Goal: Browse casually: Explore the website without a specific task or goal

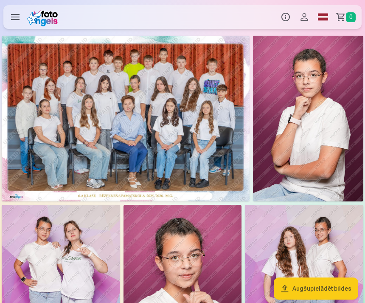
click at [210, 146] on img at bounding box center [126, 119] width 248 height 166
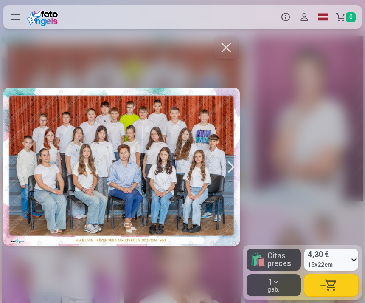
click at [230, 170] on div at bounding box center [231, 166] width 17 height 265
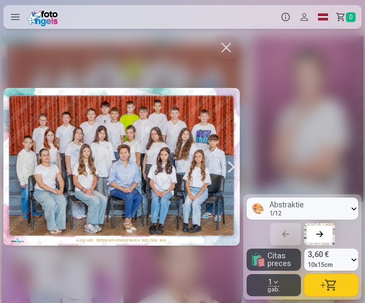
click at [230, 169] on div at bounding box center [231, 166] width 17 height 265
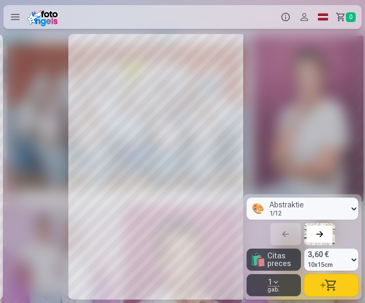
scroll to position [0, 487]
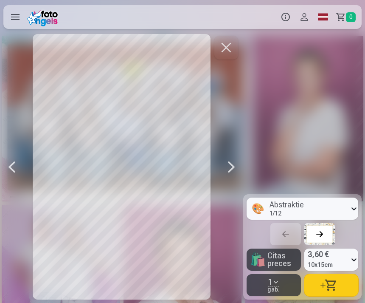
click at [225, 169] on div at bounding box center [231, 166] width 17 height 265
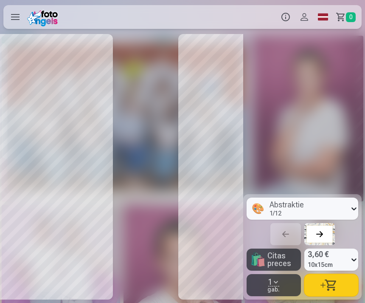
scroll to position [0, 667]
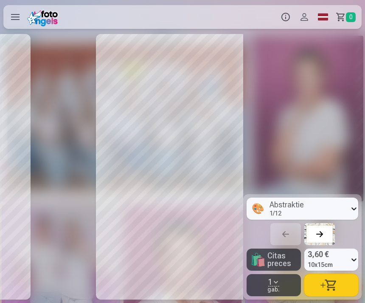
click at [232, 169] on div at bounding box center [185, 166] width 236 height 265
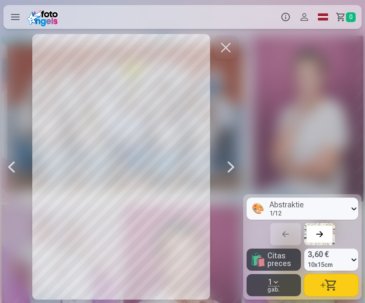
scroll to position [0, 730]
click at [222, 55] on button "button" at bounding box center [226, 48] width 24 height 24
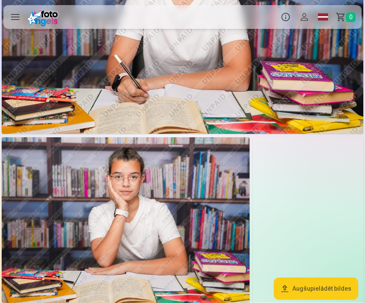
scroll to position [2993, 0]
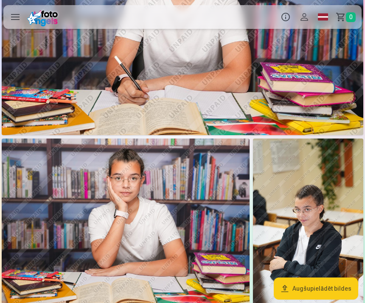
click at [305, 197] on img at bounding box center [308, 221] width 110 height 166
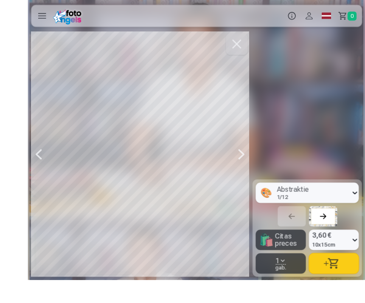
scroll to position [2943, 0]
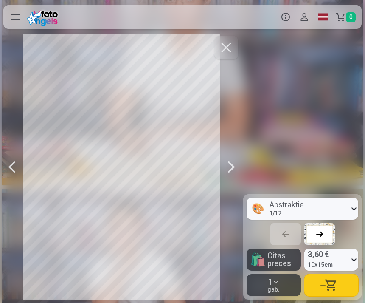
click at [230, 50] on button "button" at bounding box center [226, 48] width 24 height 24
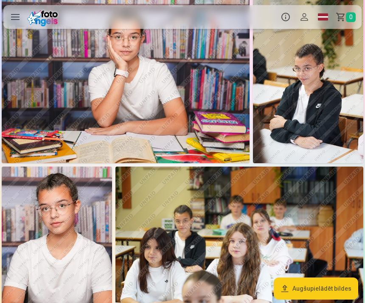
scroll to position [3133, 0]
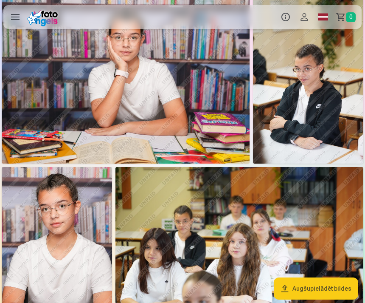
click at [333, 88] on img at bounding box center [308, 81] width 110 height 166
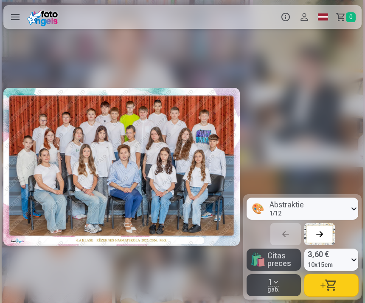
scroll to position [0, 5597]
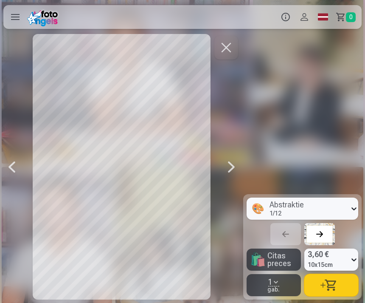
click at [227, 59] on button "button" at bounding box center [226, 48] width 24 height 24
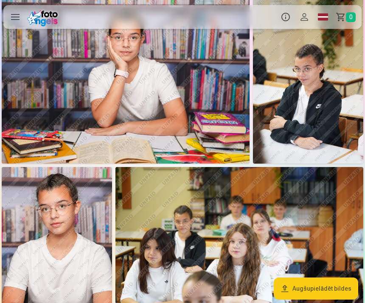
click at [301, 58] on img at bounding box center [308, 81] width 110 height 166
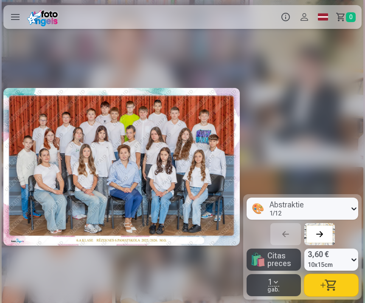
scroll to position [0, 5597]
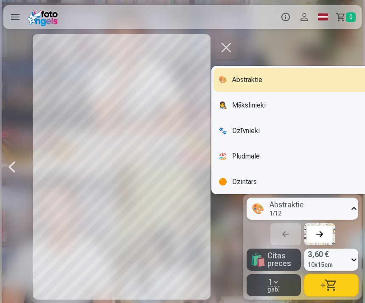
click at [266, 135] on div "🐾 Dzīvnieki" at bounding box center [302, 131] width 178 height 24
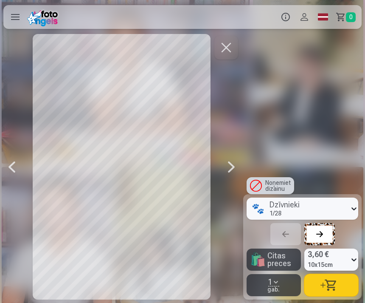
click at [231, 163] on div at bounding box center [231, 166] width 17 height 265
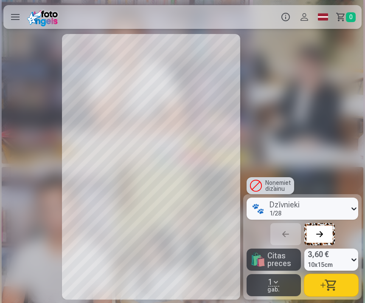
scroll to position [0, 5840]
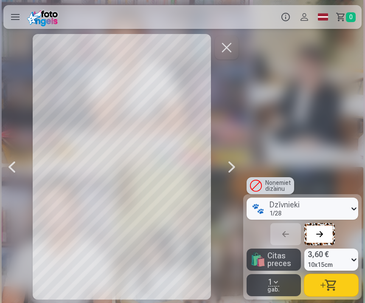
click at [8, 169] on div at bounding box center [11, 166] width 17 height 265
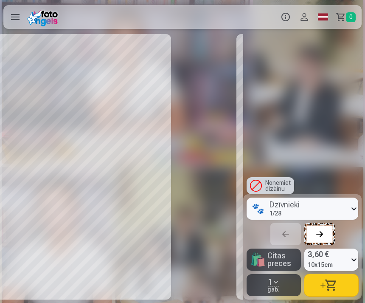
scroll to position [0, 5597]
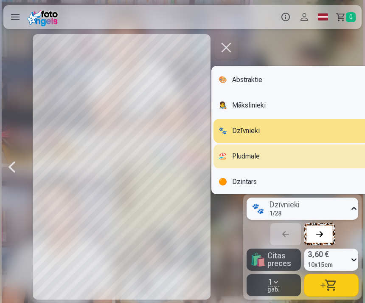
click at [300, 157] on div "🏖️ Pludmale" at bounding box center [302, 156] width 178 height 24
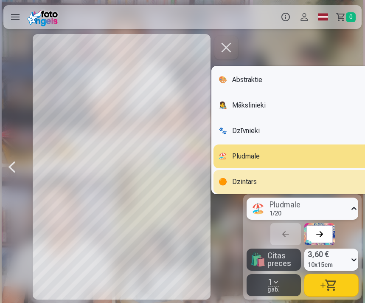
click at [329, 179] on div "🟠 Dzintars" at bounding box center [302, 182] width 178 height 24
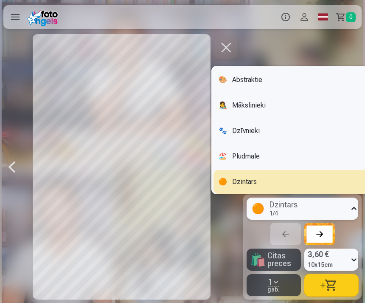
scroll to position [8, 0]
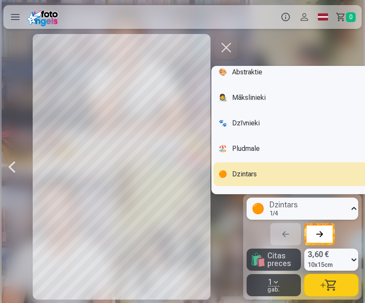
click at [327, 70] on div "🎨 Abstraktie" at bounding box center [302, 72] width 178 height 24
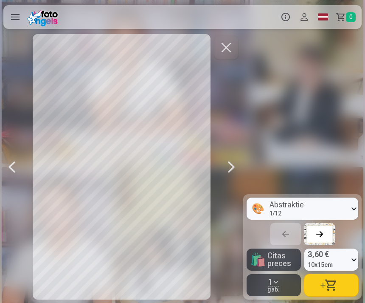
click at [229, 51] on button "button" at bounding box center [226, 48] width 24 height 24
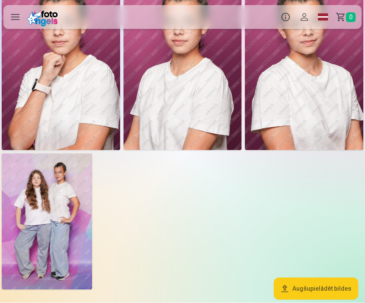
scroll to position [3496, 0]
click at [55, 185] on img at bounding box center [47, 221] width 90 height 136
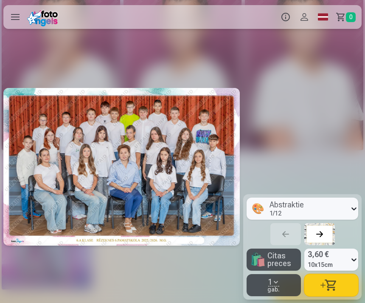
scroll to position [0, 7057]
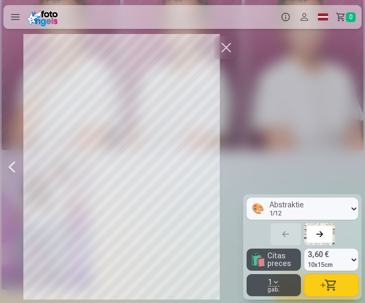
click at [224, 49] on button "button" at bounding box center [226, 48] width 24 height 24
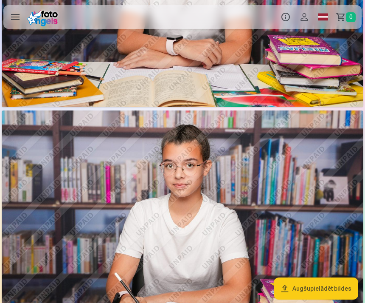
scroll to position [2814, 0]
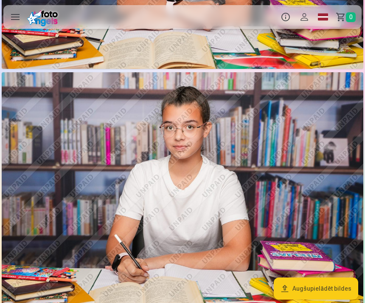
click at [253, 199] on img at bounding box center [183, 192] width 362 height 241
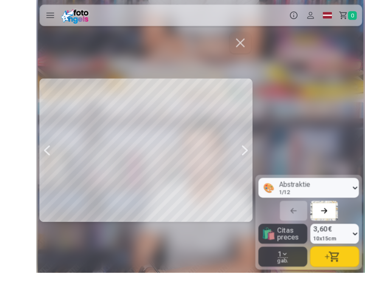
scroll to position [2804, 0]
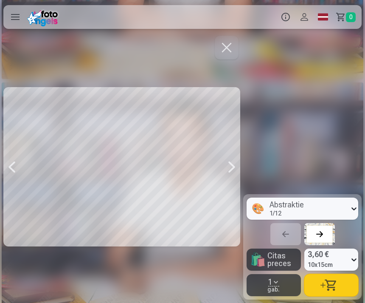
click at [229, 57] on button "button" at bounding box center [227, 48] width 24 height 24
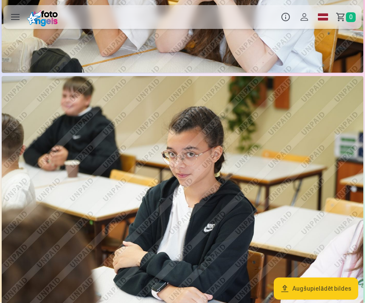
scroll to position [1833, 0]
click at [305, 157] on img at bounding box center [183, 196] width 362 height 241
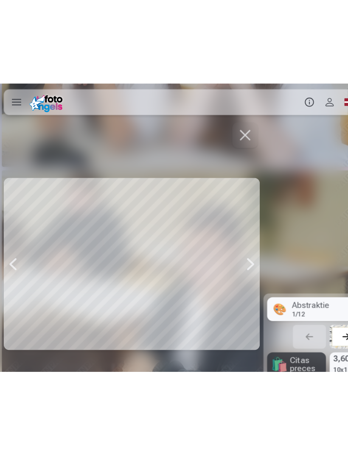
scroll to position [1737, 0]
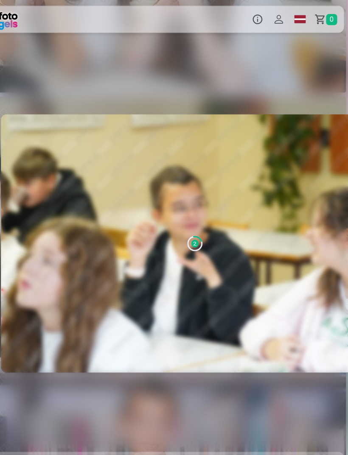
scroll to position [0, 5917]
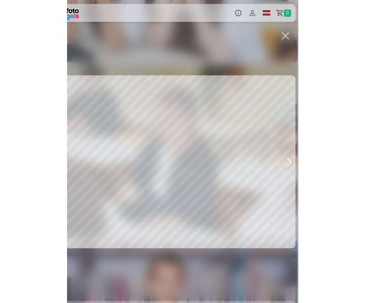
scroll to position [0, 4137]
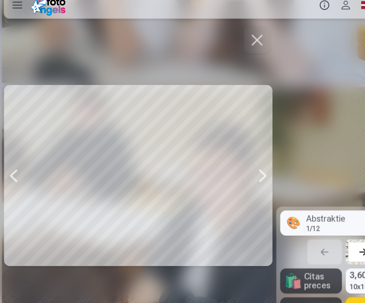
click at [220, 36] on button "button" at bounding box center [226, 48] width 24 height 24
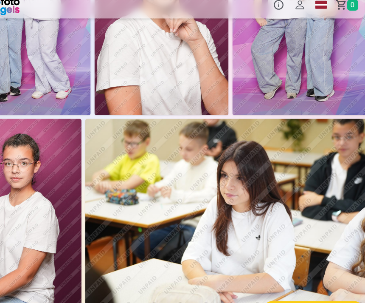
scroll to position [269, 0]
click at [254, 152] on img at bounding box center [239, 199] width 248 height 165
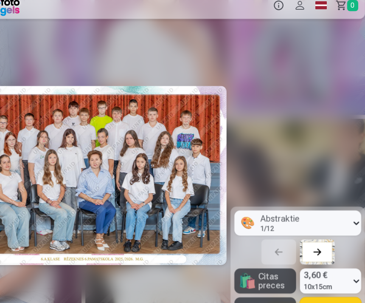
scroll to position [0, 1460]
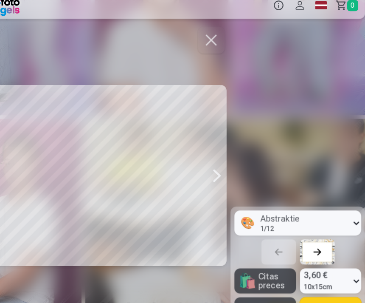
click at [214, 36] on button "button" at bounding box center [226, 48] width 24 height 24
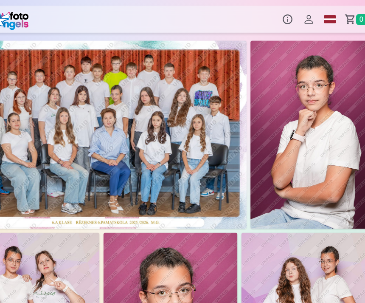
click at [171, 151] on img at bounding box center [126, 119] width 248 height 166
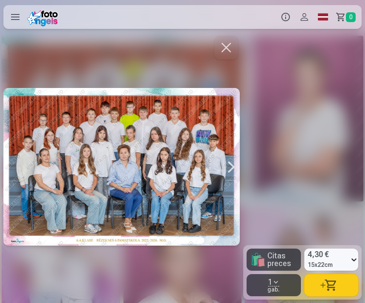
click at [95, 47] on div at bounding box center [121, 166] width 236 height 265
click at [225, 41] on button "button" at bounding box center [226, 48] width 24 height 24
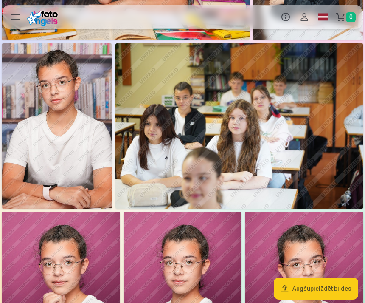
scroll to position [3251, 0]
